Goal: Navigation & Orientation: Find specific page/section

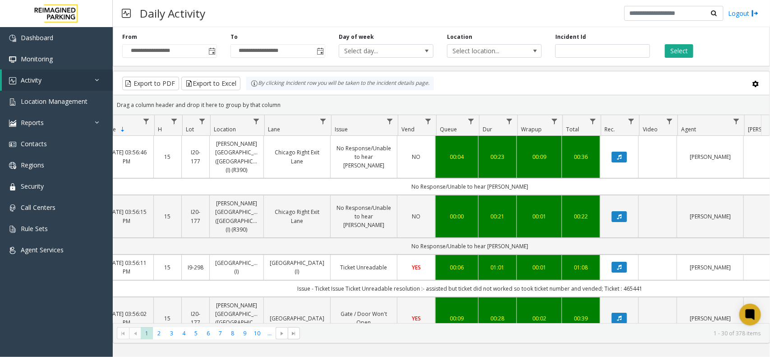
scroll to position [0, 65]
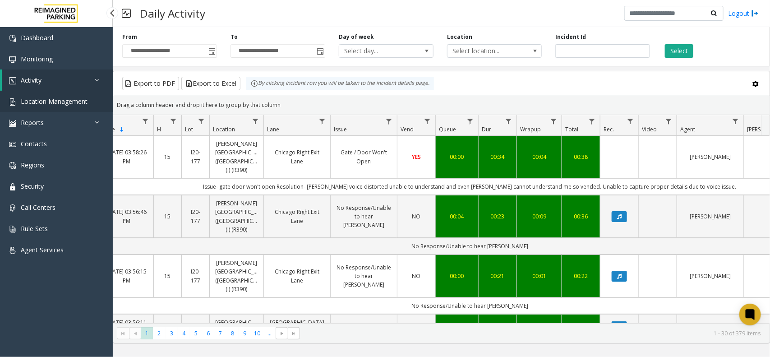
click at [41, 102] on span "Location Management" at bounding box center [54, 101] width 67 height 9
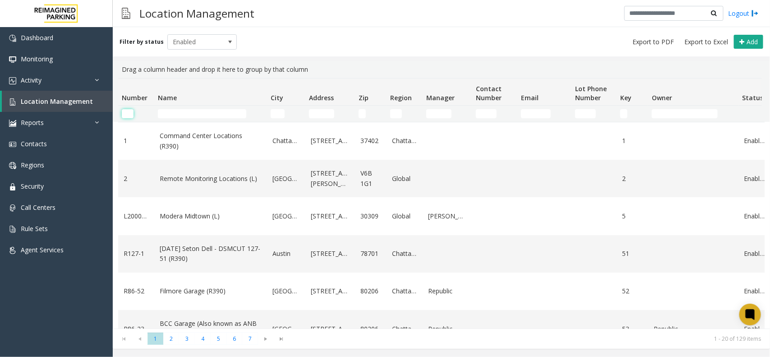
click at [129, 114] on input "Number Filter" at bounding box center [128, 113] width 12 height 9
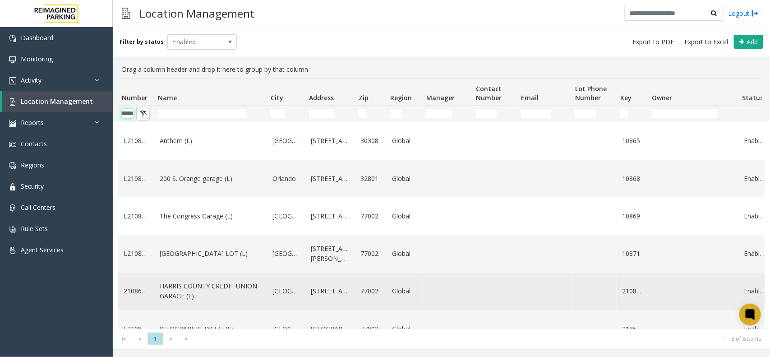
scroll to position [0, 23]
type input "********"
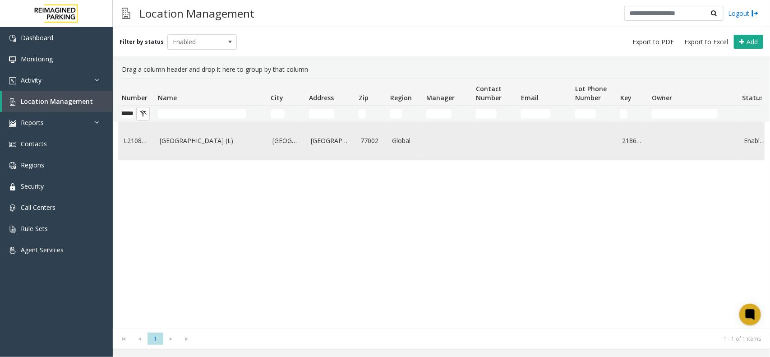
click at [193, 146] on link "[GEOGRAPHIC_DATA] (L)" at bounding box center [211, 141] width 102 height 10
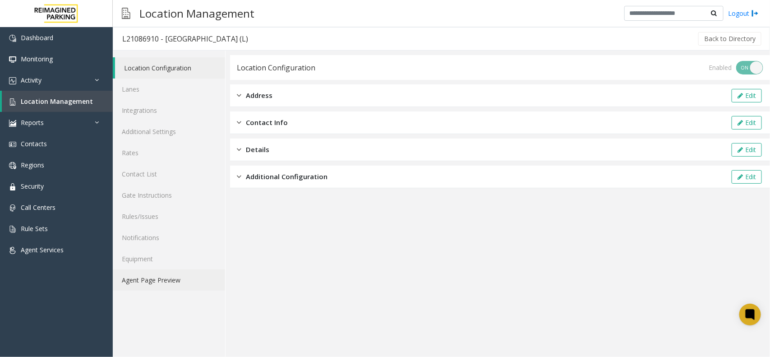
click at [161, 281] on link "Agent Page Preview" at bounding box center [169, 279] width 112 height 21
